Goal: Information Seeking & Learning: Learn about a topic

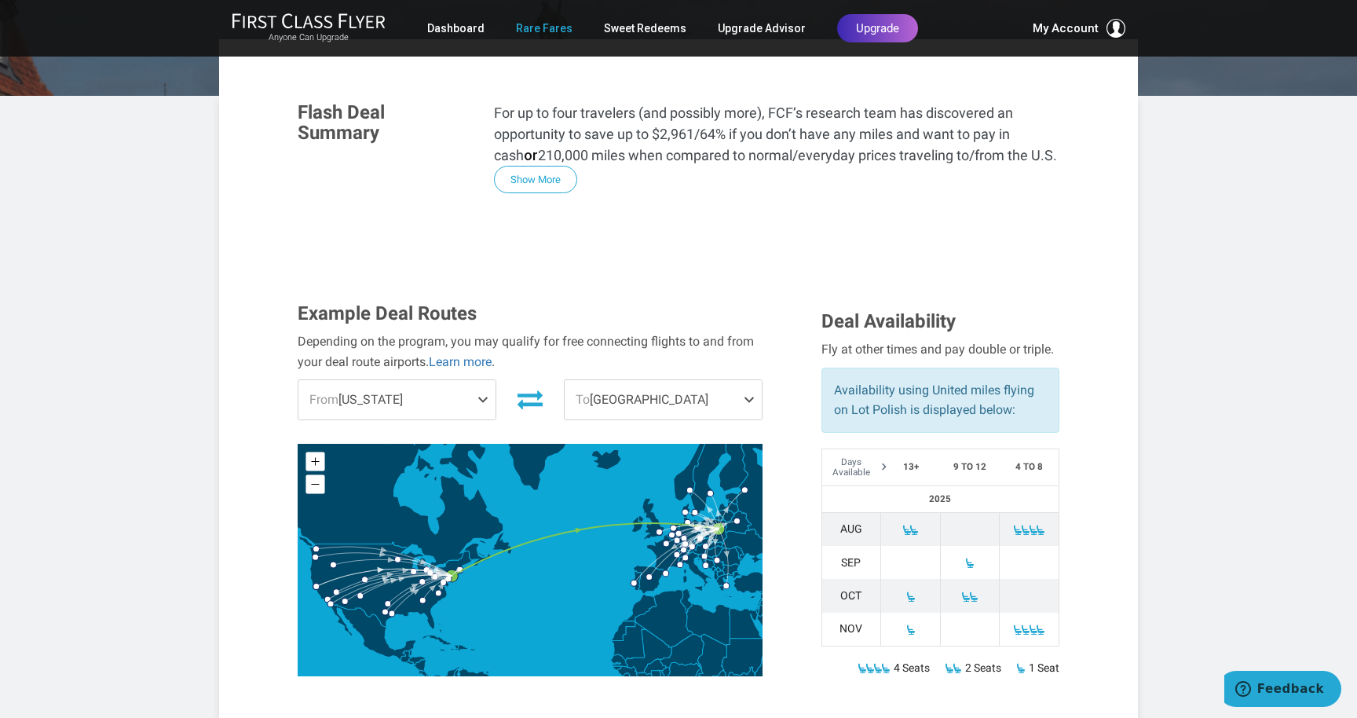
click at [540, 27] on link "Rare Fares" at bounding box center [544, 28] width 57 height 28
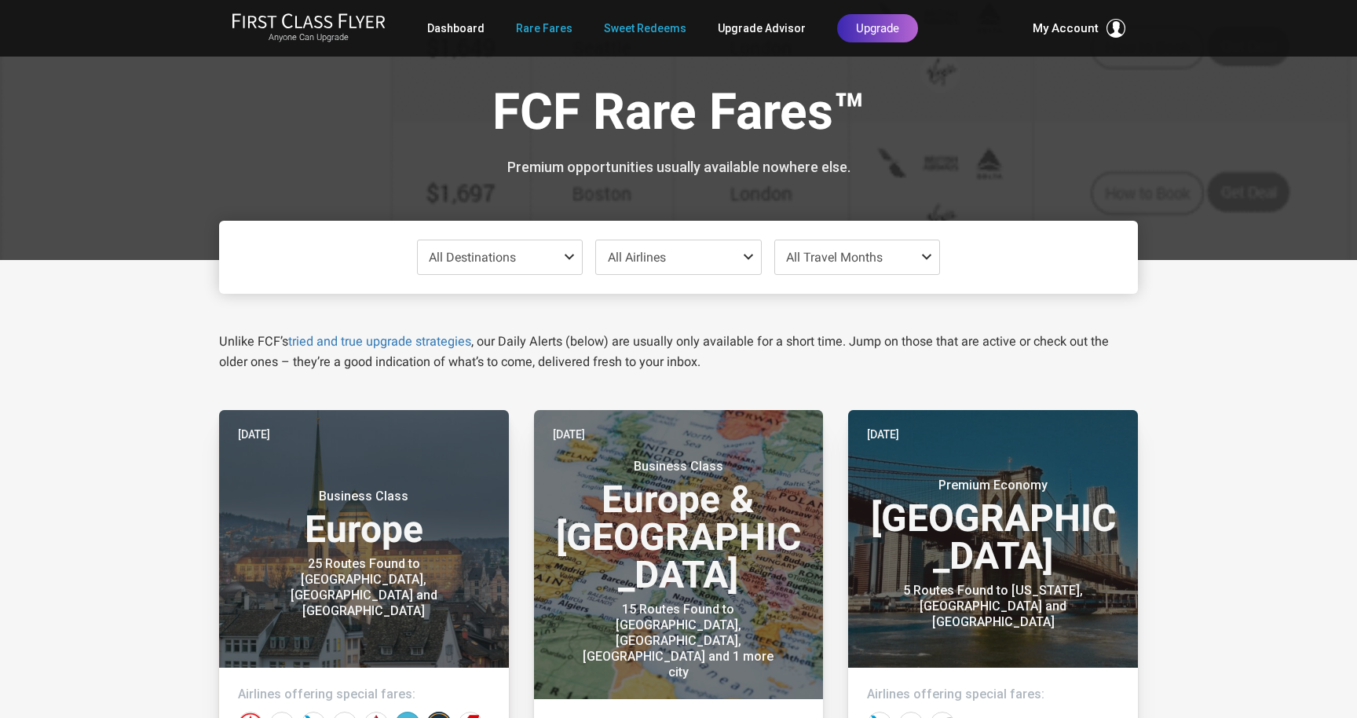
click at [629, 24] on link "Sweet Redeems" at bounding box center [645, 28] width 82 height 28
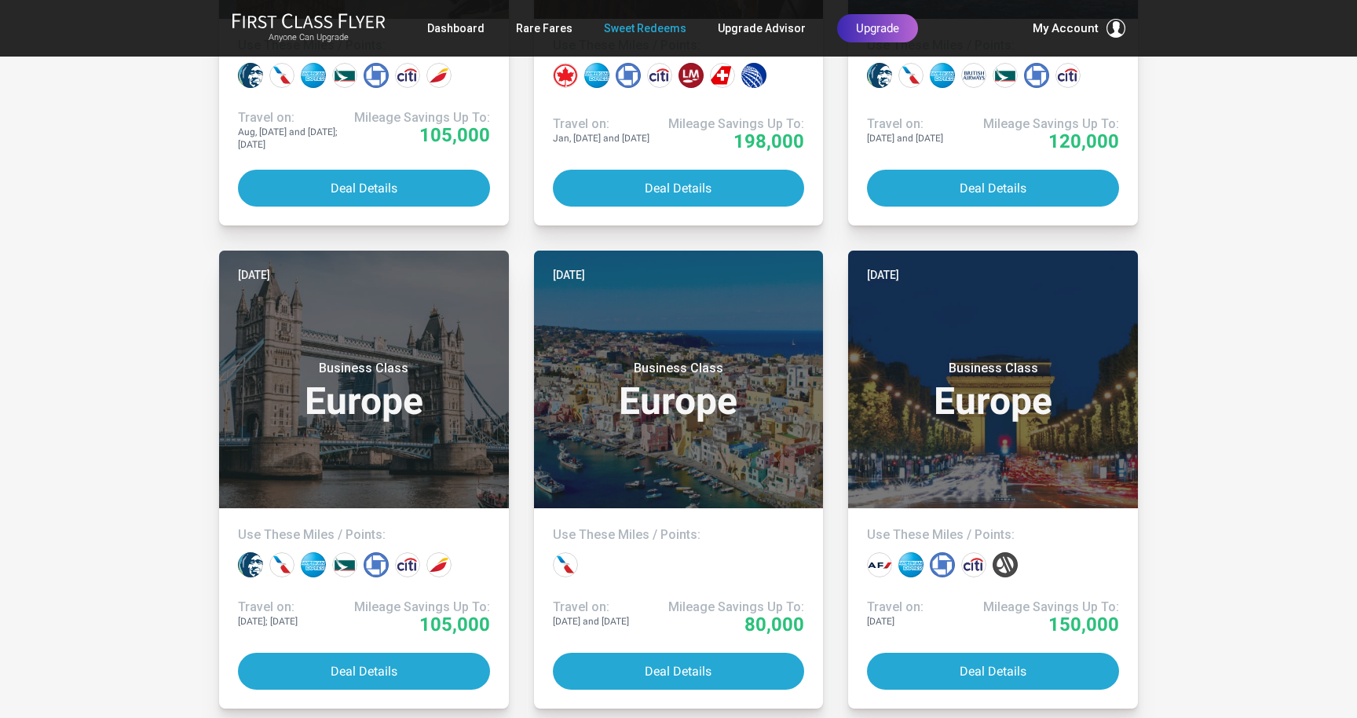
scroll to position [1622, 0]
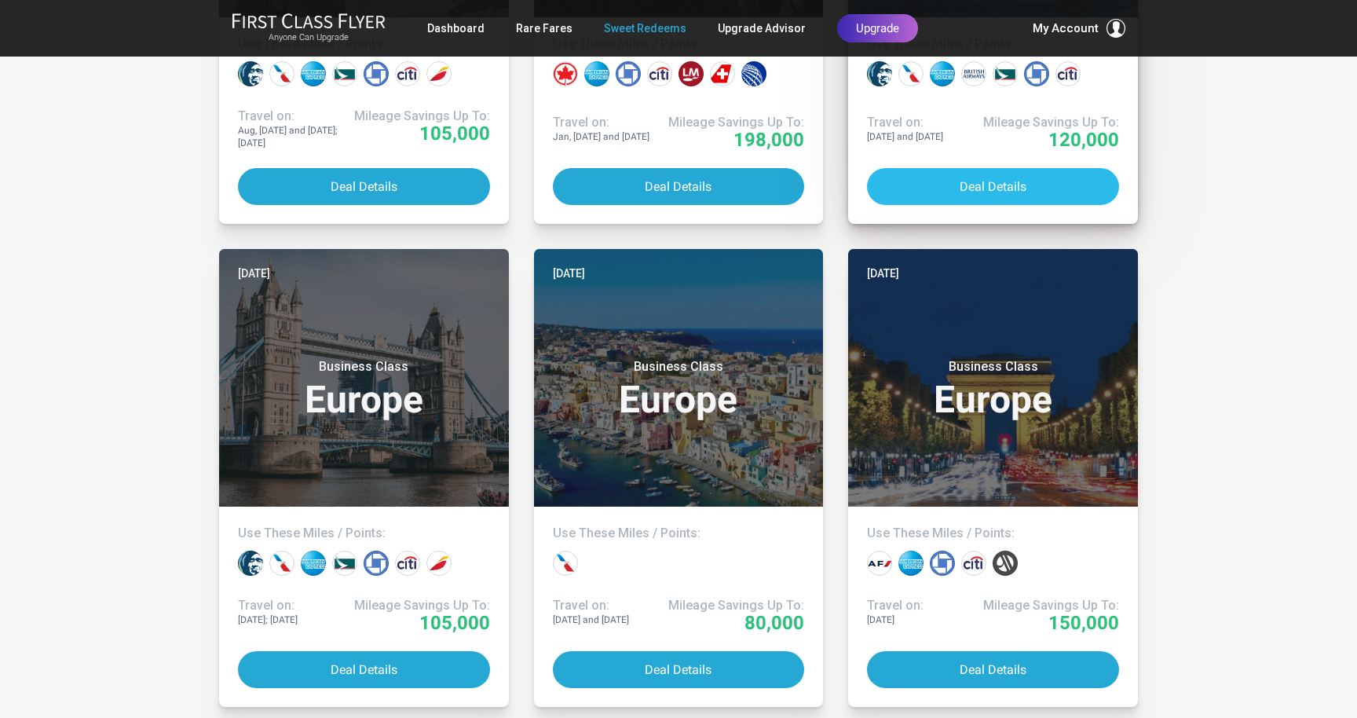
click at [980, 174] on button "Deal Details" at bounding box center [993, 186] width 252 height 37
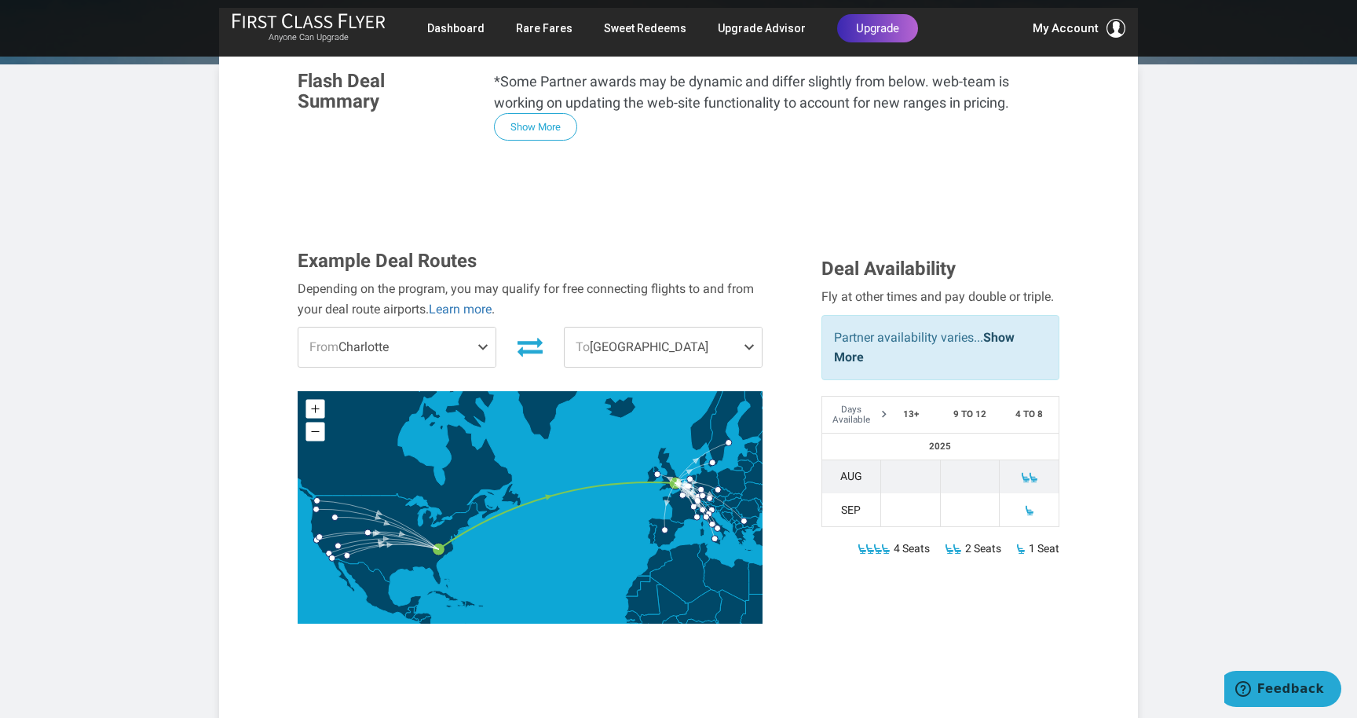
scroll to position [352, 0]
click at [750, 327] on span at bounding box center [752, 346] width 19 height 39
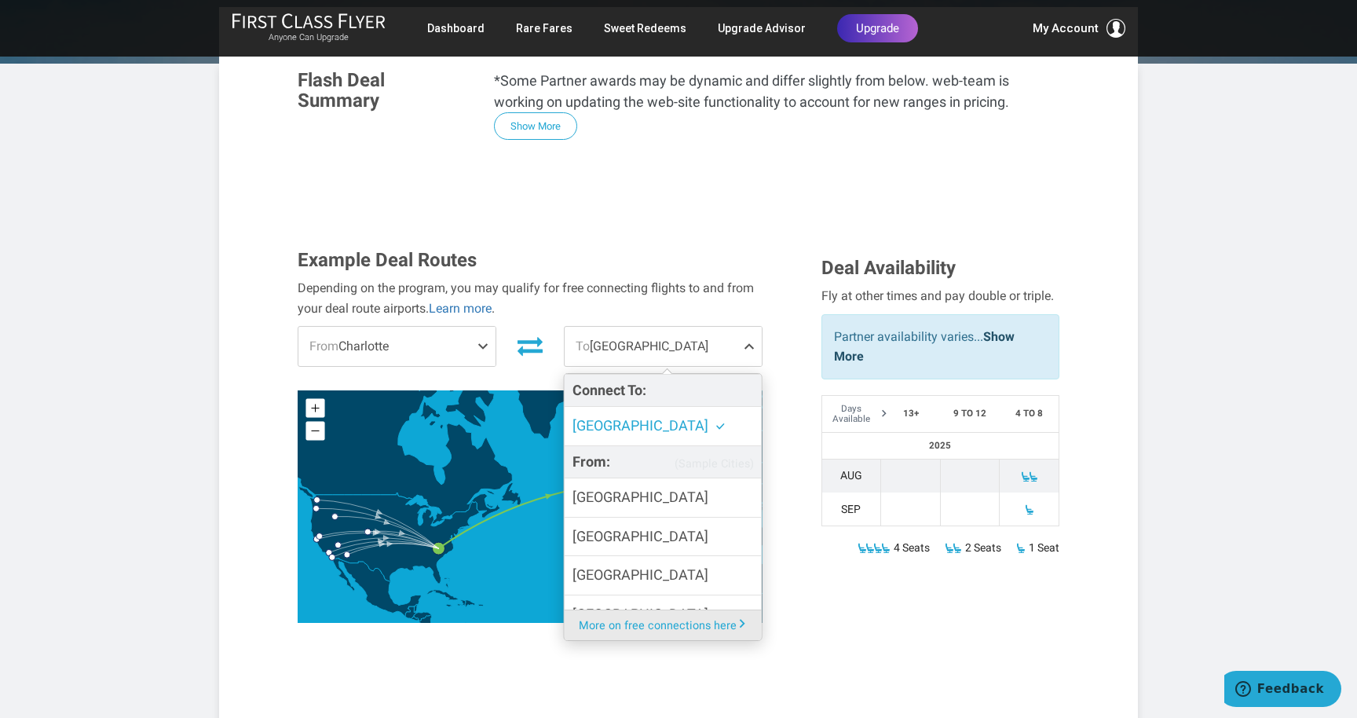
click at [750, 327] on span at bounding box center [752, 346] width 19 height 39
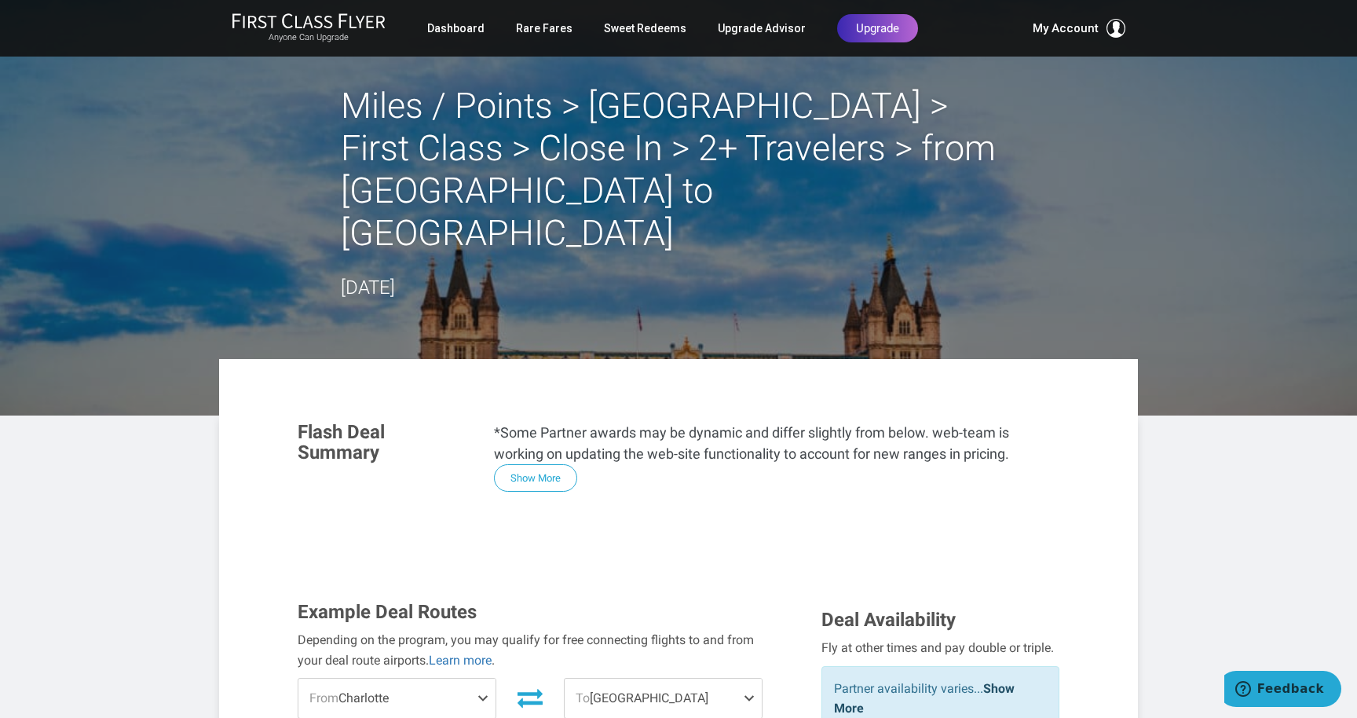
scroll to position [0, 0]
